Goal: Check status

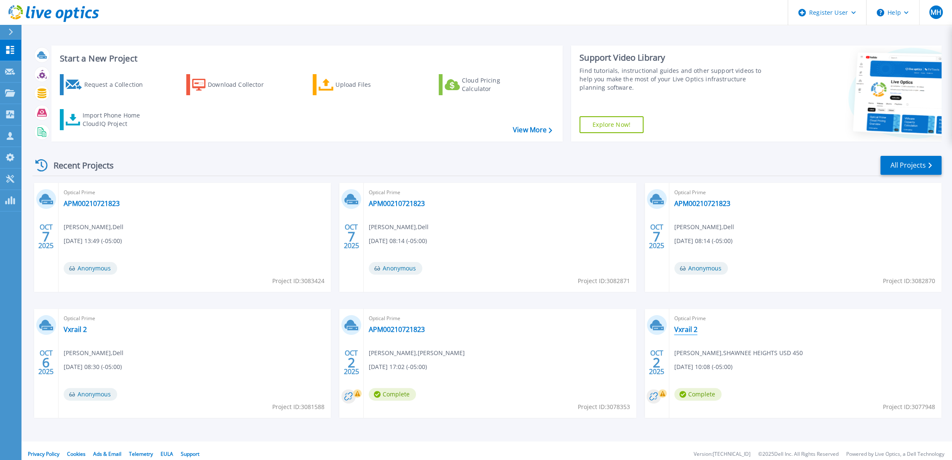
click at [682, 329] on link "Vxrail 2" at bounding box center [685, 329] width 23 height 8
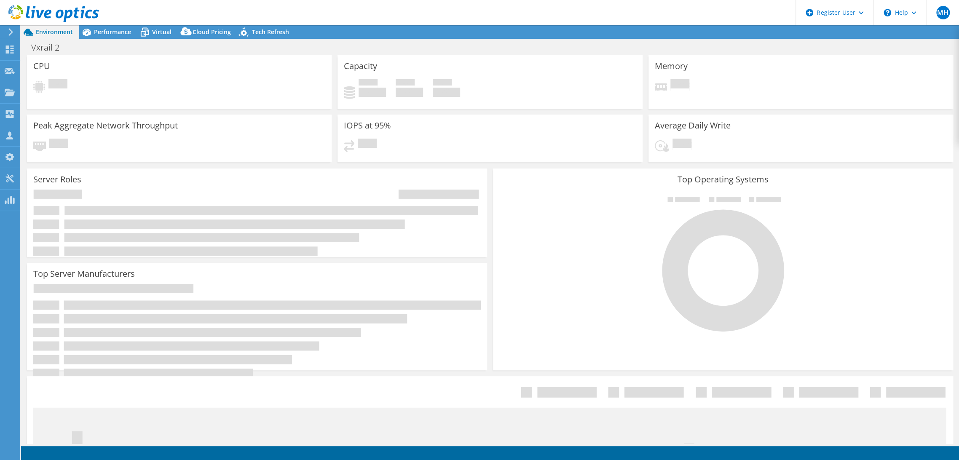
select select "USD"
